Goal: Information Seeking & Learning: Find specific fact

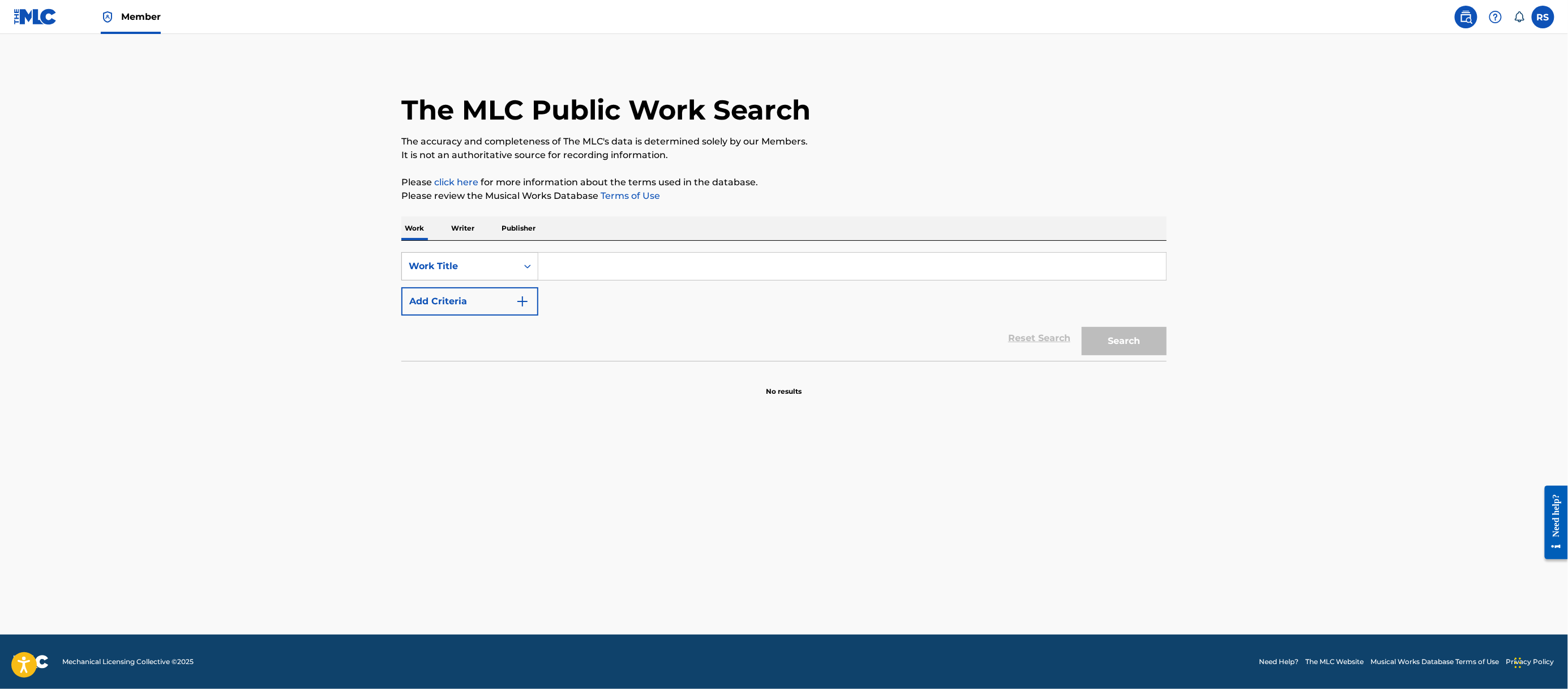
drag, startPoint x: 489, startPoint y: 278, endPoint x: 492, endPoint y: 286, distance: 8.5
click at [489, 273] on div "Work Title" at bounding box center [459, 266] width 102 height 13
click at [494, 295] on div "MLC Song Code" at bounding box center [470, 294] width 136 height 28
drag, startPoint x: 655, startPoint y: 271, endPoint x: 655, endPoint y: 278, distance: 7.0
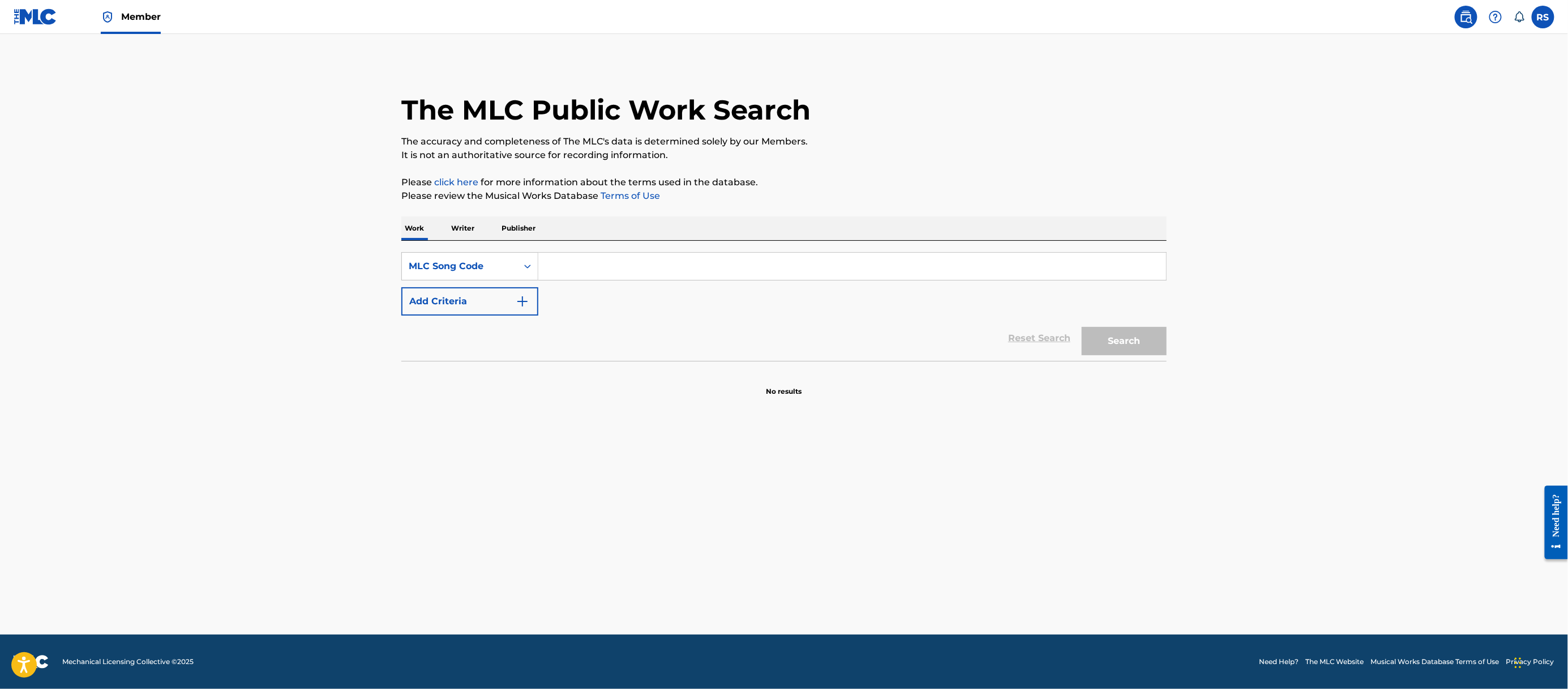
click at [655, 271] on input "Search Form" at bounding box center [852, 266] width 627 height 27
paste input "LF3C55"
type input "LF3C55"
click at [1158, 355] on button "Search" at bounding box center [1124, 341] width 85 height 28
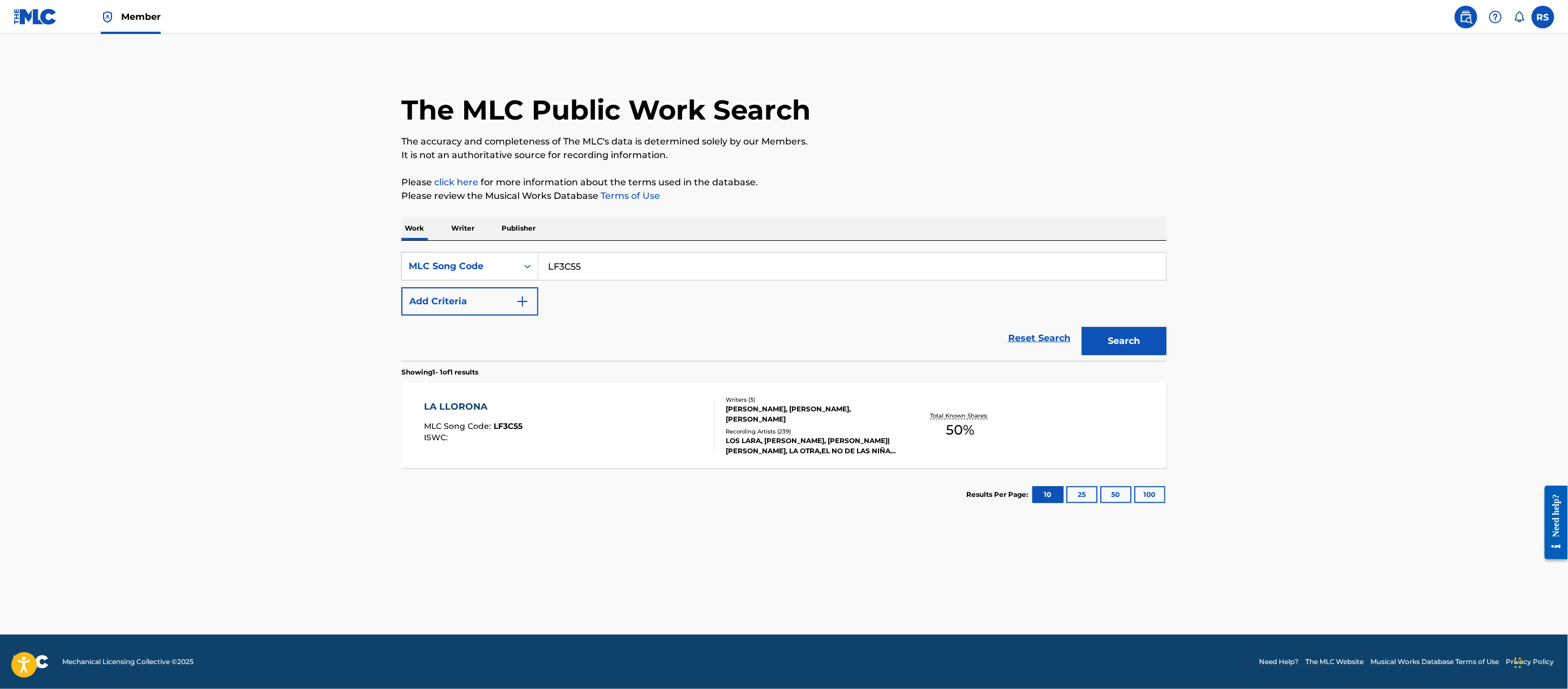
click at [1012, 435] on div "Total Known Shares: 50 %" at bounding box center [960, 425] width 127 height 34
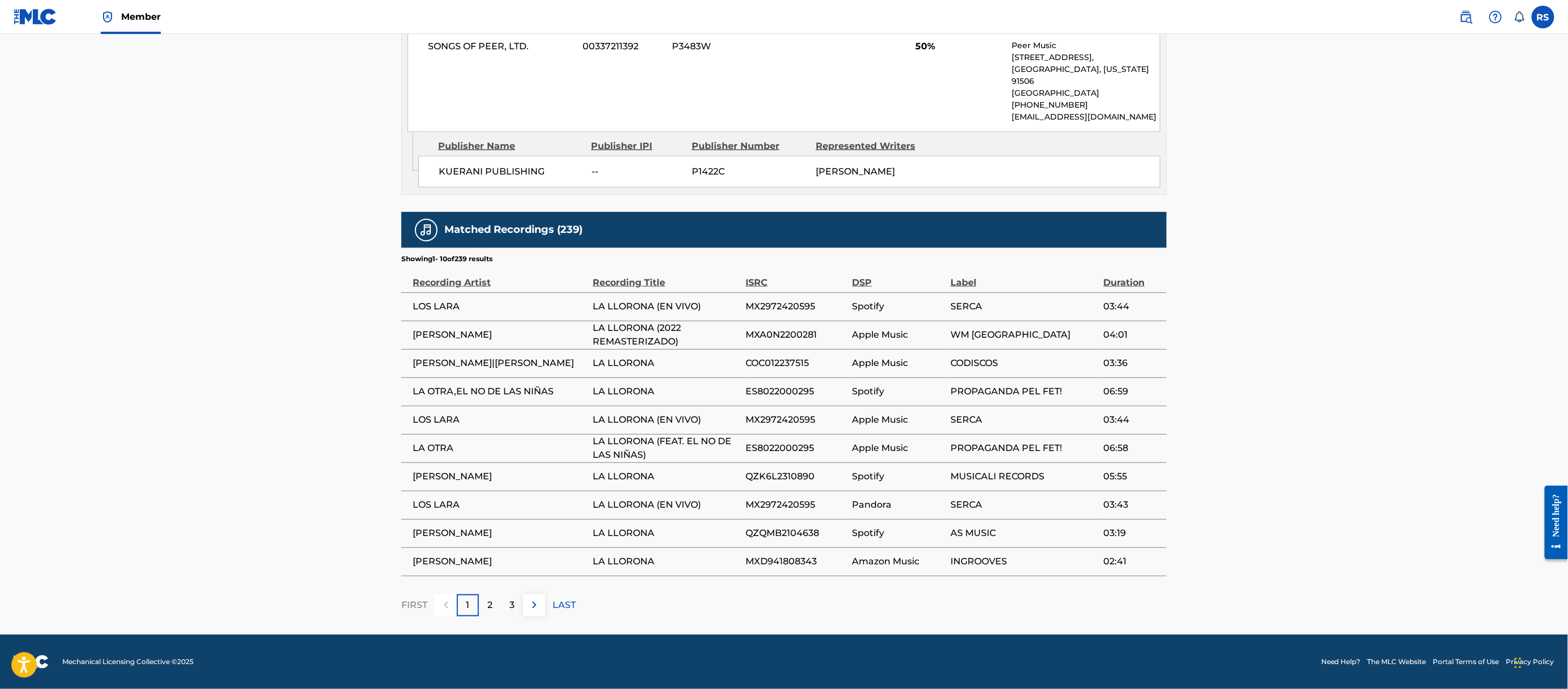
scroll to position [199, 0]
